Goal: Navigation & Orientation: Find specific page/section

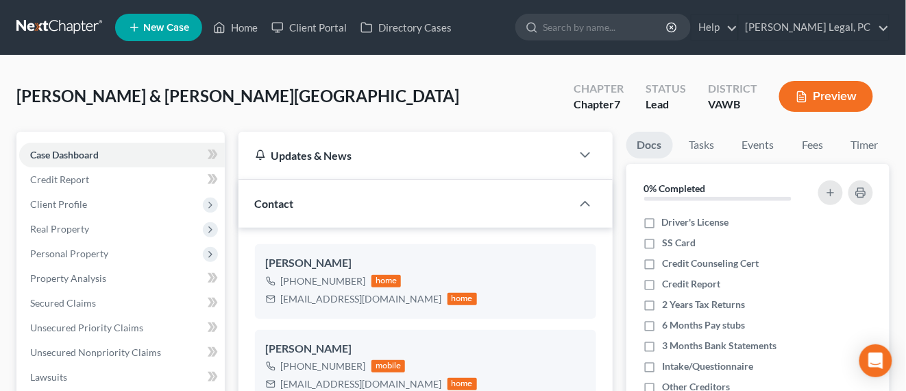
click at [52, 32] on link at bounding box center [60, 27] width 88 height 25
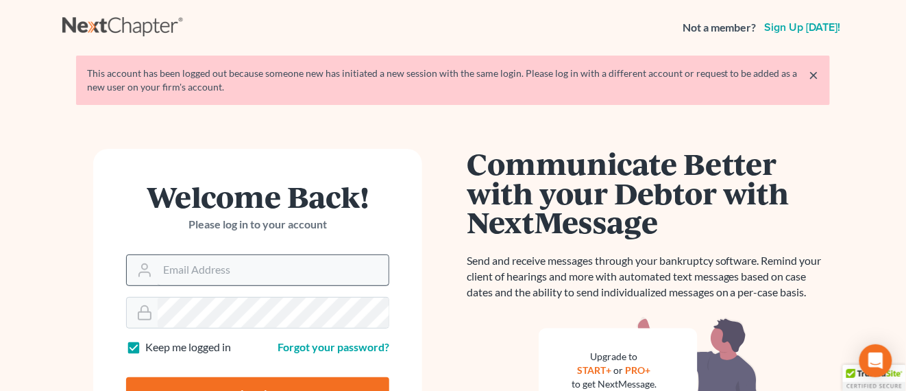
scroll to position [86, 0]
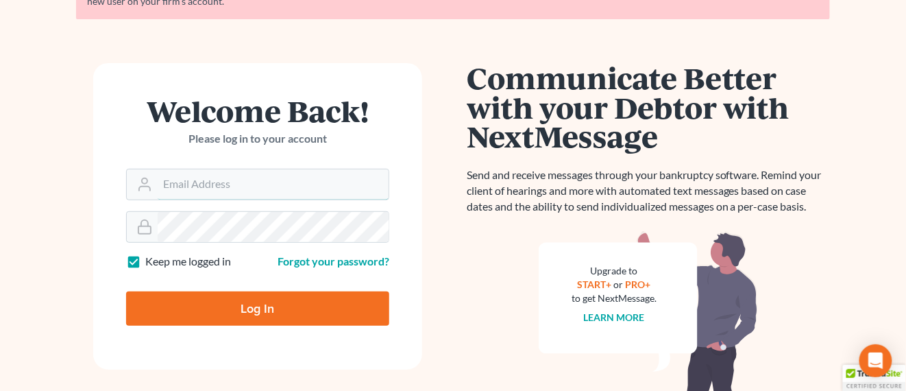
type input "hope@farthing.legal"
click at [234, 299] on input "Log In" at bounding box center [257, 308] width 263 height 34
type input "Thinking..."
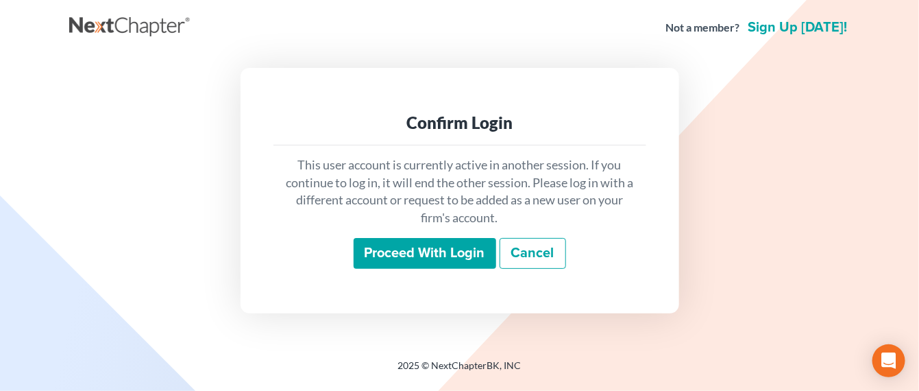
click at [419, 262] on input "Proceed with login" at bounding box center [425, 254] width 143 height 32
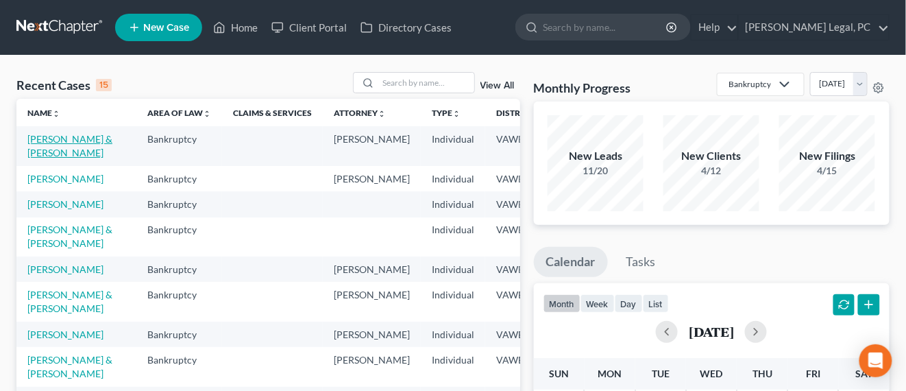
click at [51, 136] on link "Martin, Amanda & Joshua" at bounding box center [69, 145] width 85 height 25
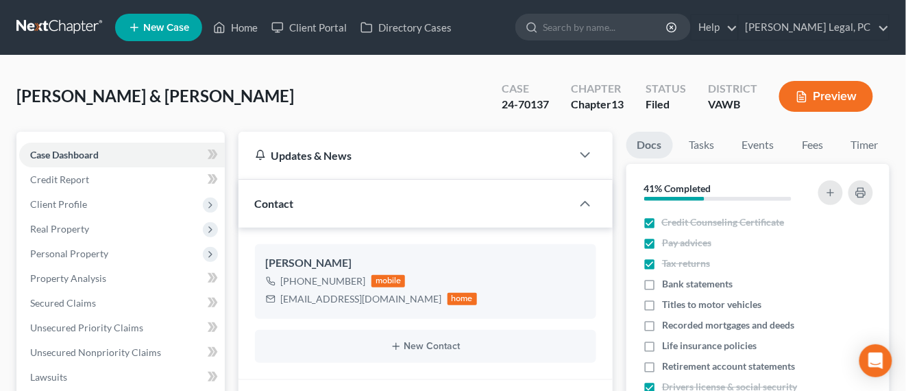
click at [69, 34] on link at bounding box center [60, 27] width 88 height 25
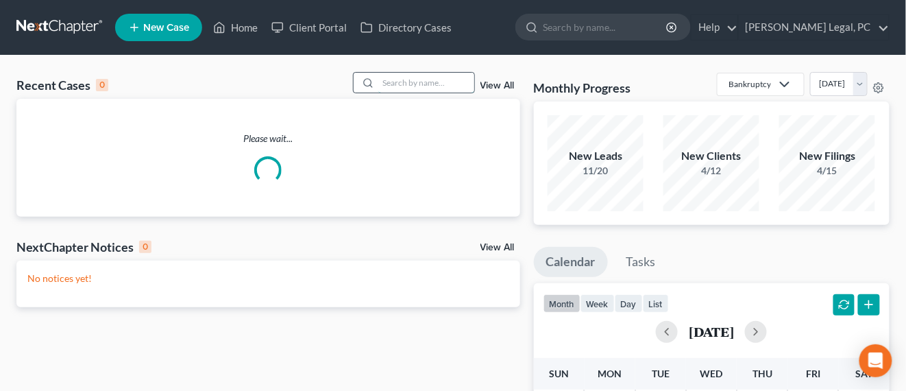
click at [391, 77] on input "search" at bounding box center [426, 83] width 96 height 20
